Goal: Task Accomplishment & Management: Use online tool/utility

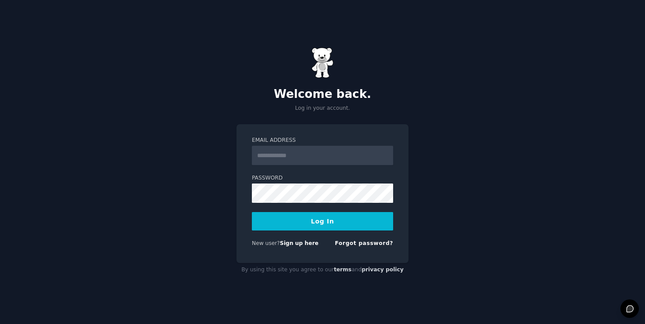
click at [324, 159] on input "Email Address" at bounding box center [322, 155] width 141 height 19
type input "**********"
click at [321, 224] on button "Log In" at bounding box center [322, 221] width 141 height 18
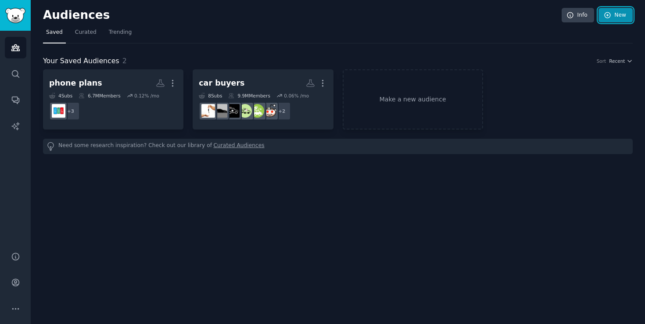
click at [614, 15] on link "New" at bounding box center [615, 15] width 34 height 15
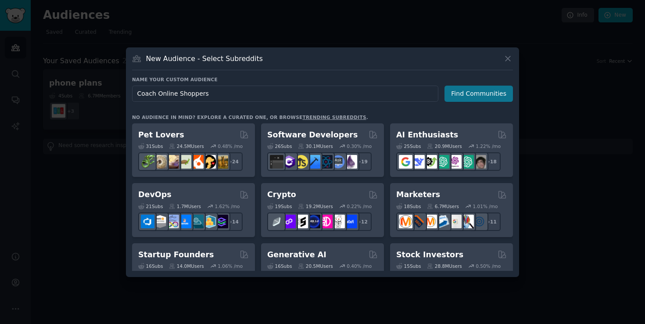
type input "Coach Online Shoppers"
click at [494, 99] on button "Find Communities" at bounding box center [478, 94] width 68 height 16
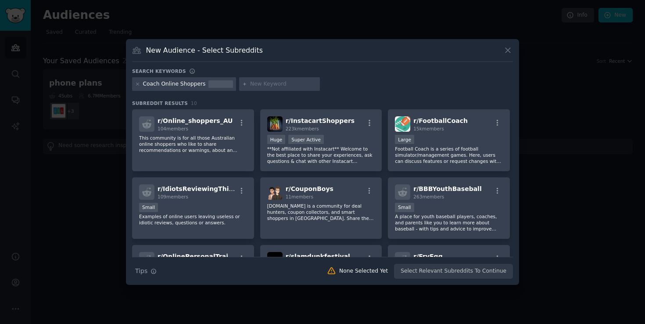
click at [253, 88] on div at bounding box center [279, 84] width 81 height 14
click at [256, 82] on input "text" at bounding box center [283, 84] width 67 height 8
click at [373, 89] on div "Coach Online Shoppers coach" at bounding box center [322, 85] width 381 height 17
click at [180, 86] on div "Coach Online Shoppers" at bounding box center [174, 84] width 63 height 8
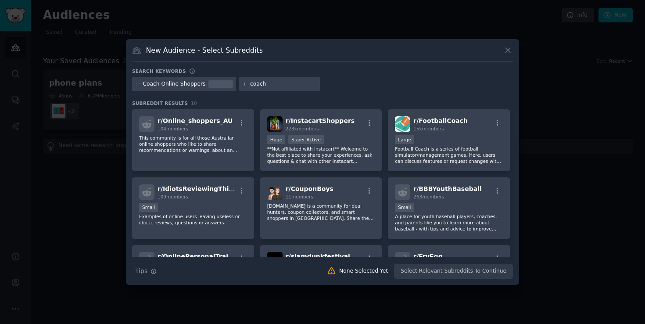
click at [261, 81] on input "coach" at bounding box center [283, 84] width 67 height 8
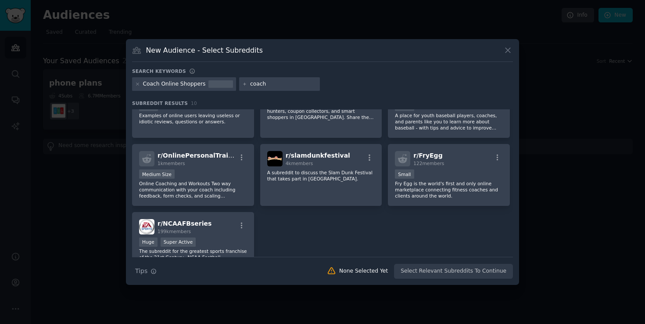
scroll to position [142, 0]
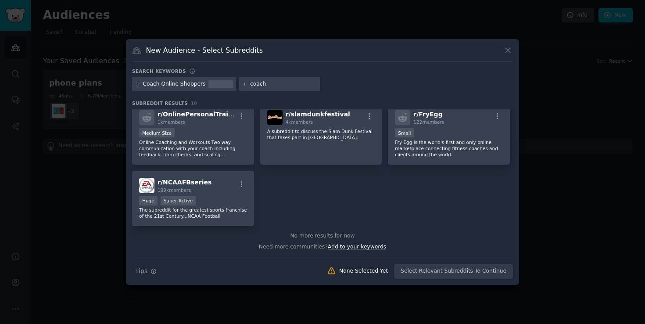
click at [364, 245] on span "Add to your keywords" at bounding box center [357, 246] width 58 height 6
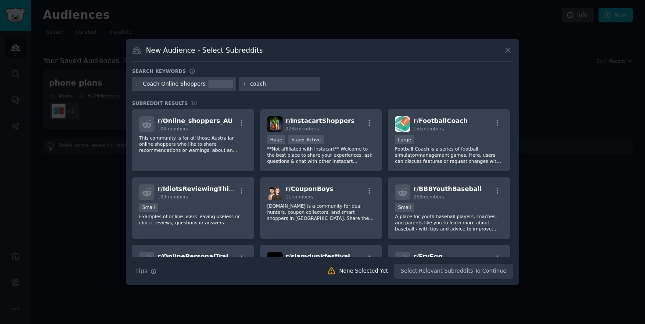
click at [276, 87] on input "coach" at bounding box center [283, 84] width 67 height 8
type input "coachbag"
click at [385, 79] on div "Coach Online Shoppers coachbag" at bounding box center [322, 85] width 381 height 17
click at [137, 84] on icon at bounding box center [137, 84] width 2 height 2
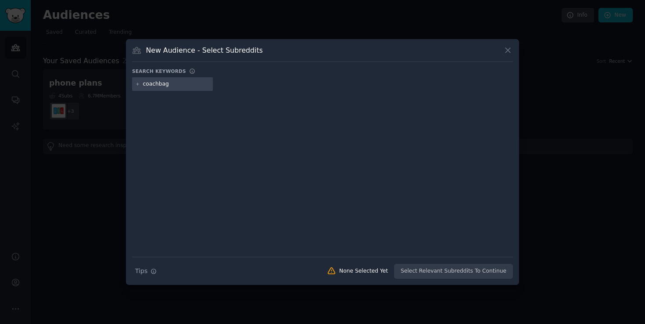
click at [172, 88] on input "coachbag" at bounding box center [176, 84] width 67 height 8
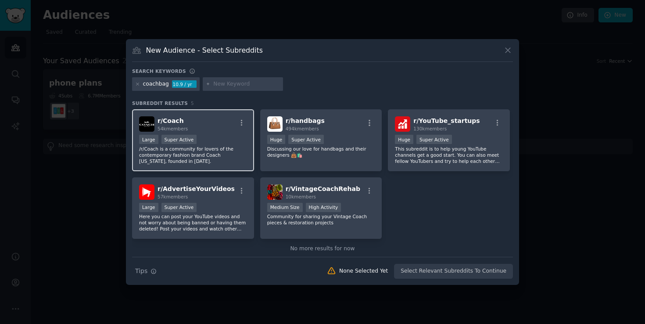
click at [197, 127] on div "r/ Coach 54k members" at bounding box center [193, 123] width 108 height 15
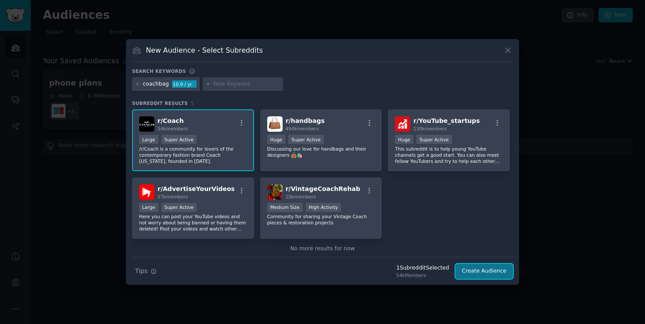
click at [496, 269] on button "Create Audience" at bounding box center [484, 271] width 58 height 15
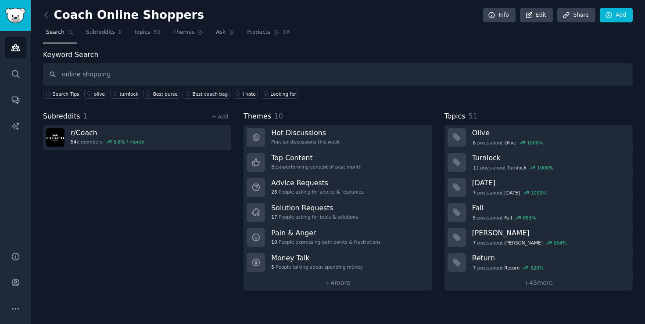
type input "online shopping"
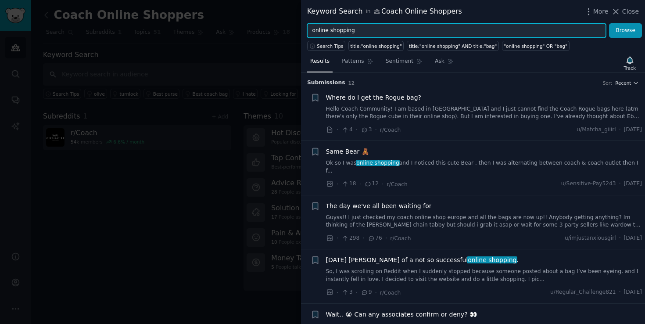
click at [354, 31] on input "online shopping" at bounding box center [456, 30] width 299 height 15
click at [609, 23] on button "Browse" at bounding box center [625, 30] width 33 height 15
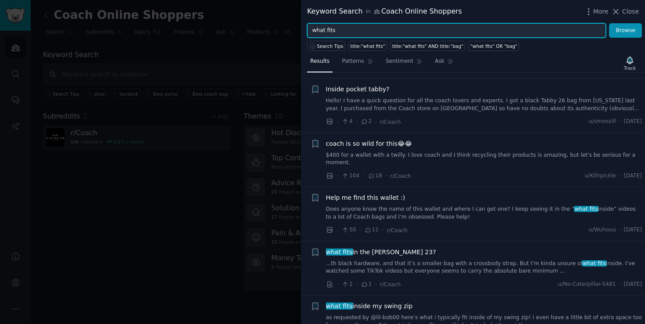
scroll to position [1332, 0]
click at [609, 23] on button "Browse" at bounding box center [625, 30] width 33 height 15
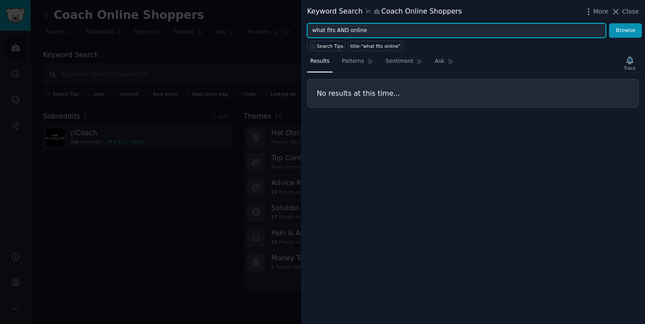
click at [609, 23] on button "Browse" at bounding box center [625, 30] width 33 height 15
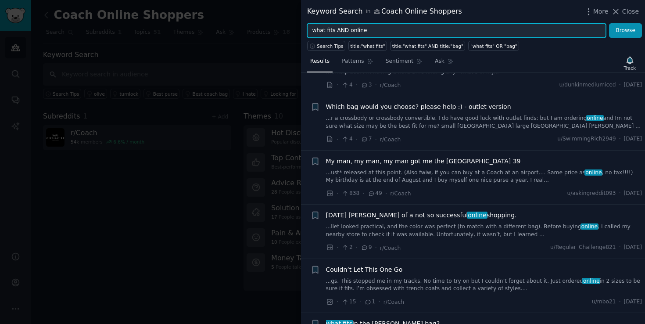
scroll to position [156, 0]
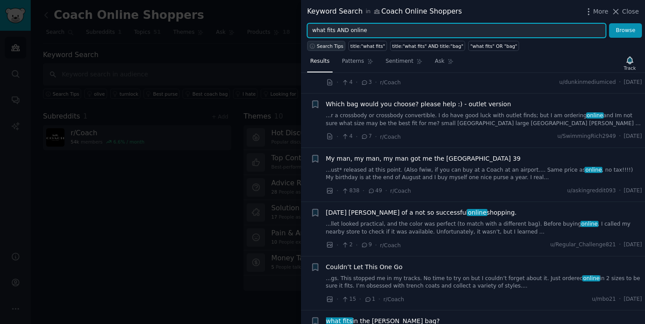
click at [326, 44] on span "Search Tips" at bounding box center [330, 46] width 27 height 6
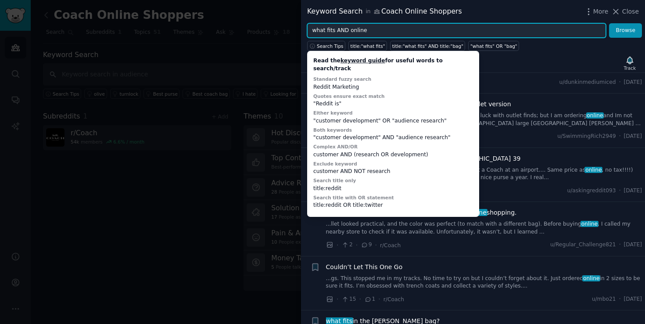
click at [332, 29] on input "what fits AND online" at bounding box center [456, 30] width 299 height 15
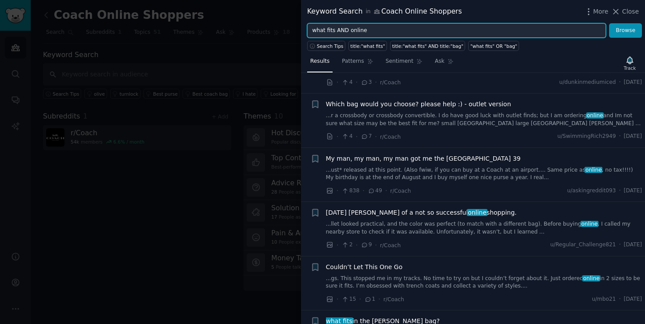
click at [332, 29] on input "what fits AND online" at bounding box center [456, 30] width 299 height 15
click at [609, 23] on button "Browse" at bounding box center [625, 30] width 33 height 15
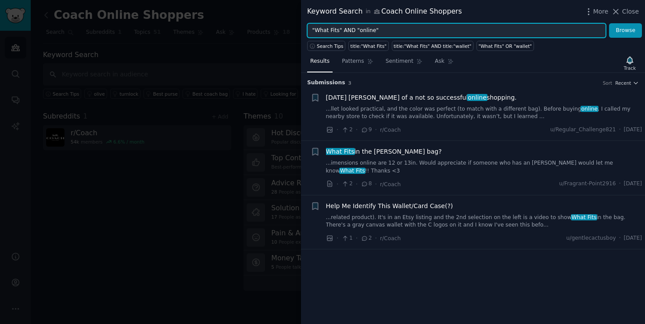
click at [347, 27] on input ""What Fits" AND "online"" at bounding box center [456, 30] width 299 height 15
type input ""What Fits" OR "online""
click at [609, 23] on button "Browse" at bounding box center [625, 30] width 33 height 15
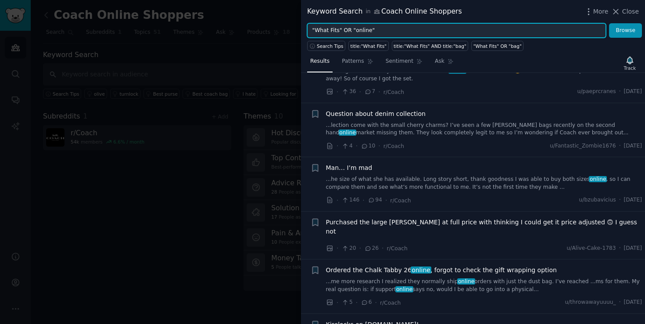
scroll to position [1317, 0]
